Goal: Task Accomplishment & Management: Manage account settings

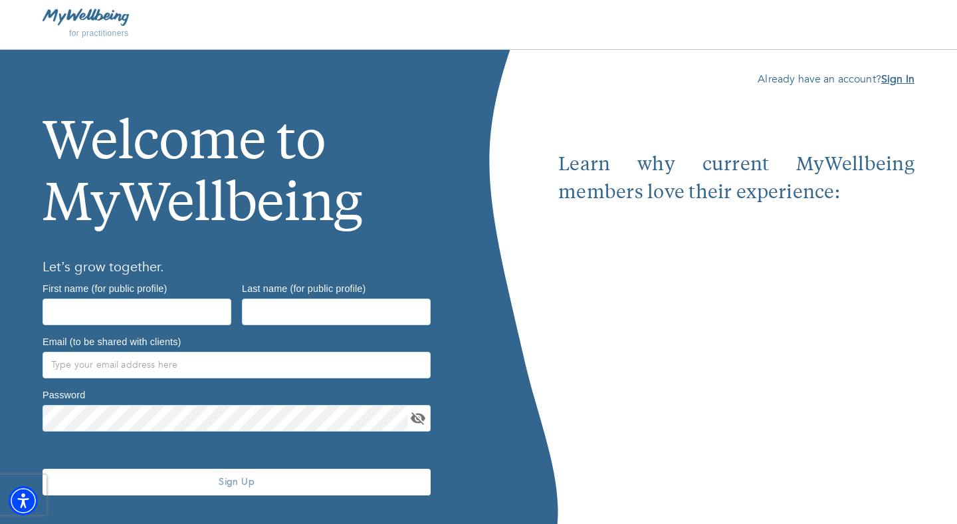
click at [891, 82] on b "Sign In" at bounding box center [898, 79] width 33 height 15
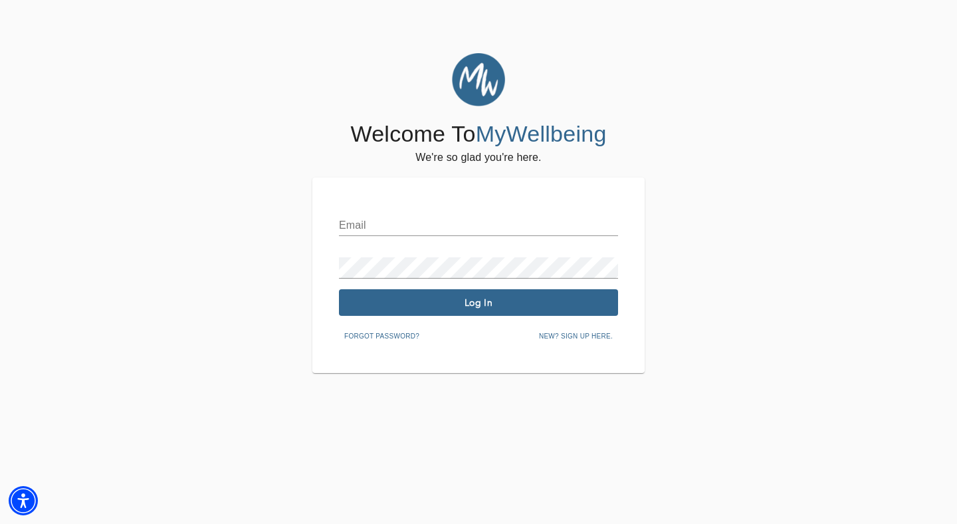
click at [399, 215] on div "Email" at bounding box center [478, 220] width 279 height 32
click at [397, 223] on input "text" at bounding box center [478, 225] width 279 height 21
type input "[EMAIL_ADDRESS][DOMAIN_NAME]"
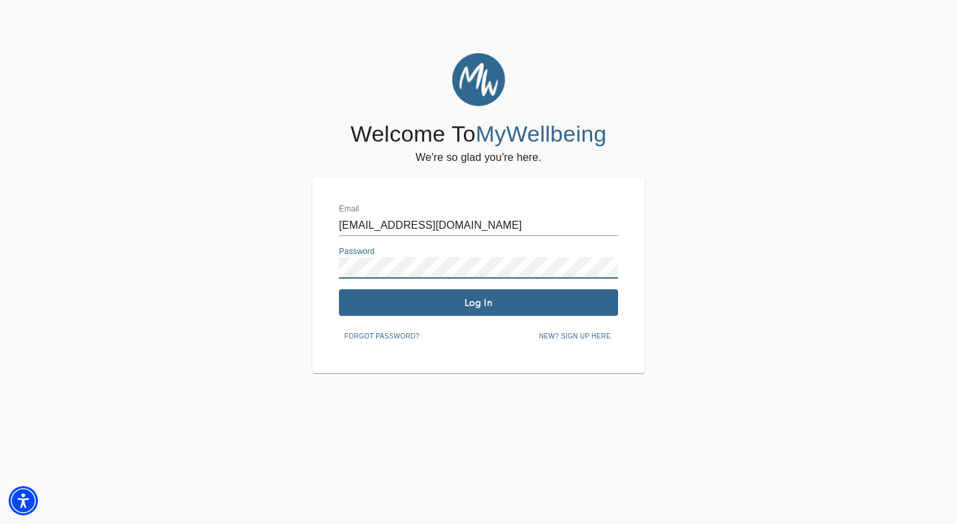
click at [481, 306] on span "Log In" at bounding box center [478, 303] width 269 height 13
